Goal: Connect with others: Connect with others

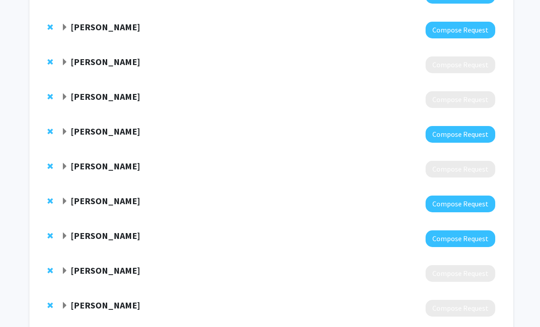
scroll to position [677, 0]
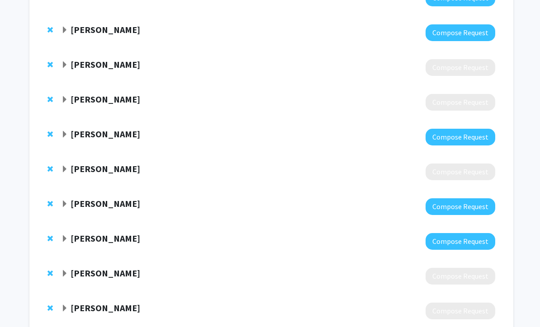
click at [64, 204] on span "Expand Sixuan Li Bookmark" at bounding box center [64, 204] width 7 height 7
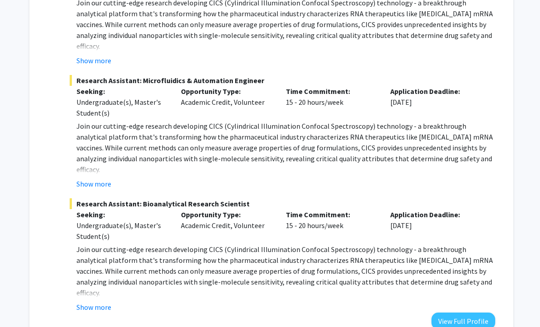
scroll to position [1107, 0]
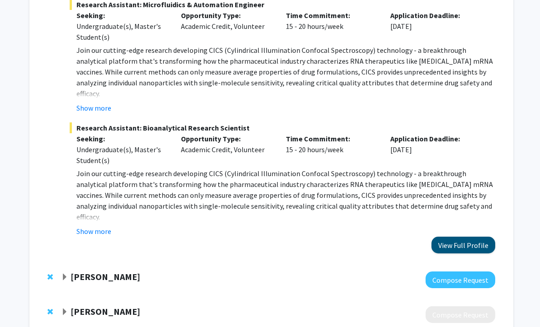
click at [461, 237] on button "View Full Profile" at bounding box center [464, 245] width 64 height 17
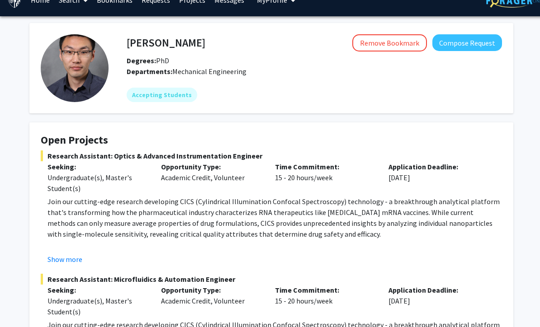
scroll to position [19, 0]
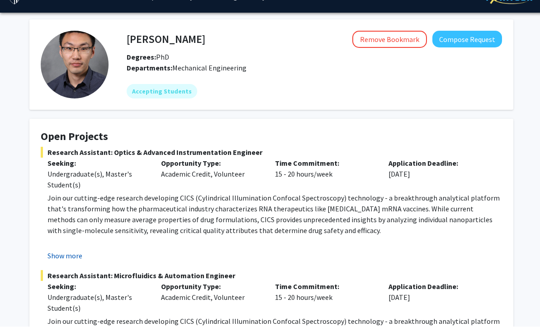
click at [72, 256] on button "Show more" at bounding box center [64, 256] width 35 height 11
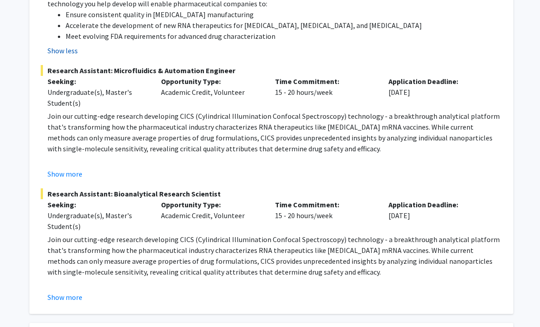
scroll to position [520, 0]
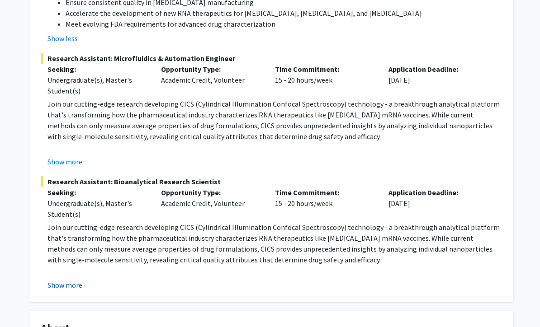
click at [74, 280] on button "Show more" at bounding box center [64, 285] width 35 height 11
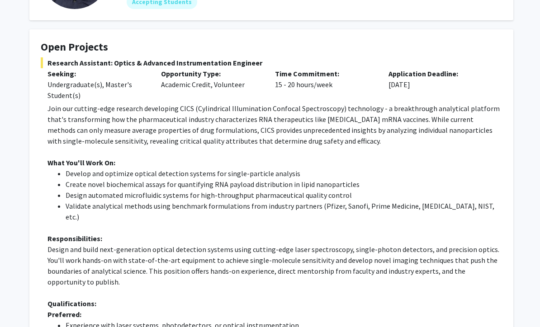
scroll to position [110, 0]
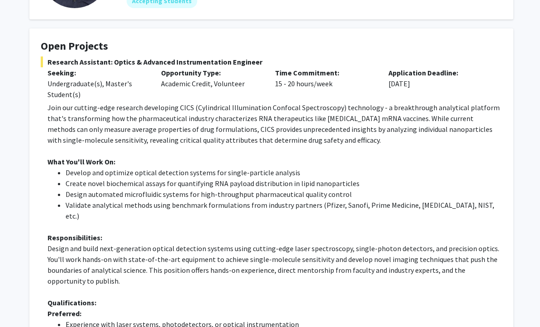
click at [80, 115] on p "Join our cutting-edge research developing CICS (Cylindrical Illumination Confoc…" at bounding box center [274, 124] width 455 height 43
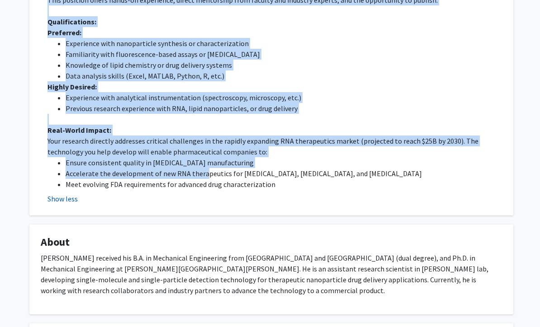
scroll to position [910, 0]
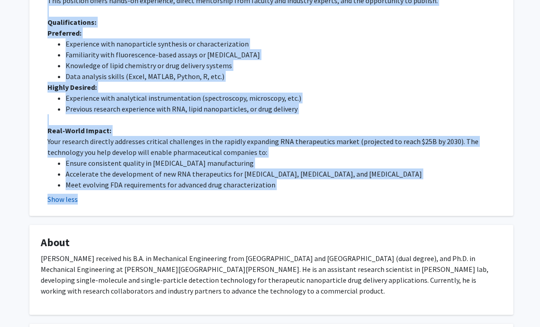
copy fg-project-list "Join our cutting-edge research developing CICS (Cylindrical Illumination Confoc…"
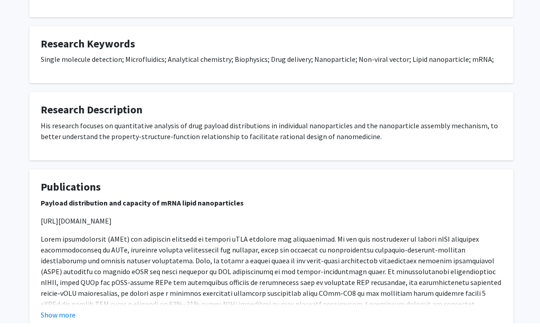
scroll to position [1204, 0]
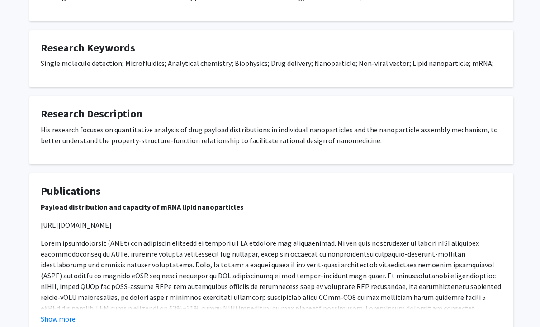
click at [72, 314] on button "Show more" at bounding box center [58, 319] width 35 height 11
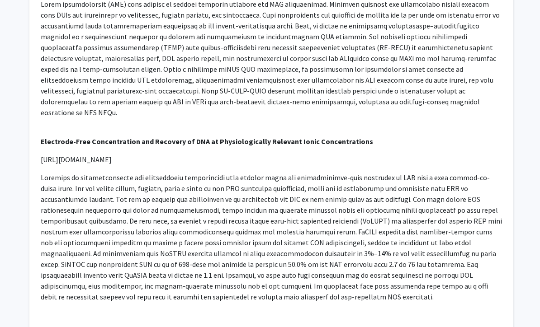
scroll to position [1601, 0]
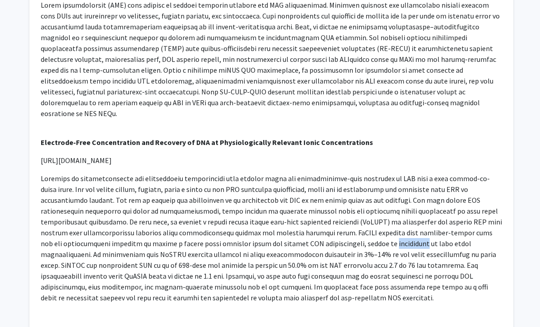
click at [242, 138] on strong "Electrode-Free Concentration and Recovery of DNA at Physiologically Relevant Io…" at bounding box center [207, 142] width 332 height 9
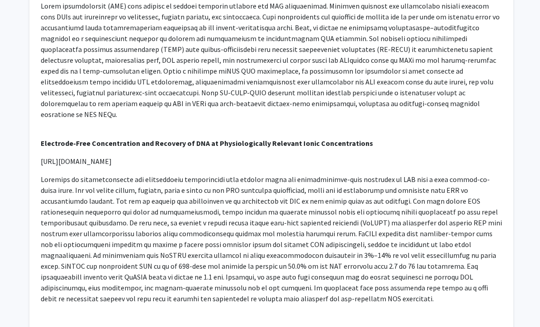
scroll to position [1600, 0]
